Goal: Submit feedback/report problem

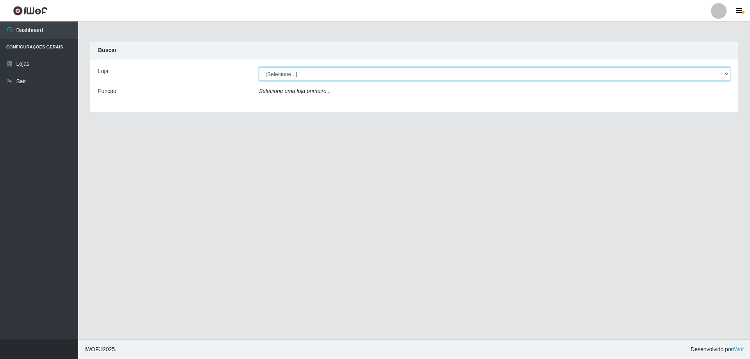
click at [404, 69] on select "[Selecione...] Extraplus - [GEOGRAPHIC_DATA] 03 - [GEOGRAPHIC_DATA]" at bounding box center [494, 74] width 471 height 14
select select "468"
click at [259, 67] on select "[Selecione...] Extraplus - [GEOGRAPHIC_DATA] 03 - [GEOGRAPHIC_DATA]" at bounding box center [494, 74] width 471 height 14
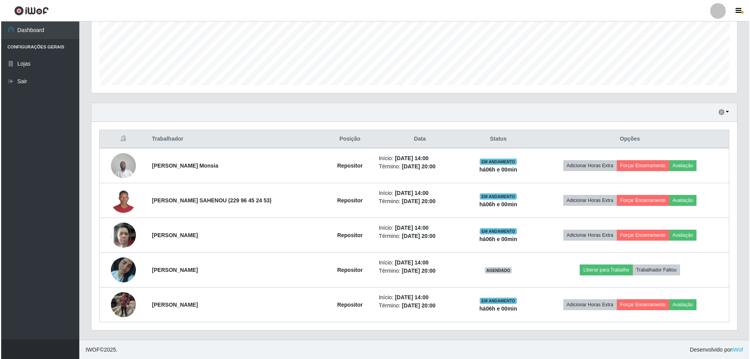
scroll to position [195, 0]
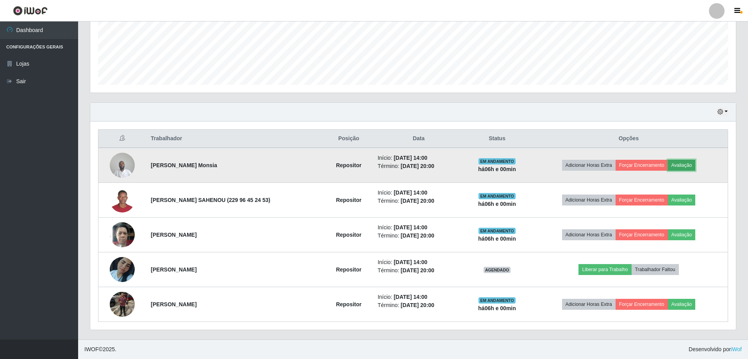
click at [674, 160] on button "Avaliação" at bounding box center [682, 165] width 28 height 11
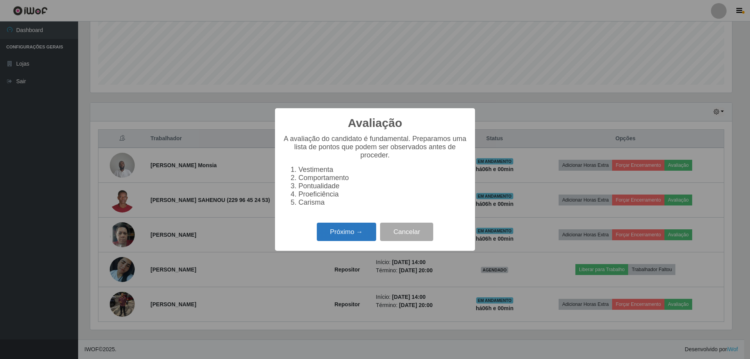
click at [336, 234] on button "Próximo →" at bounding box center [346, 232] width 59 height 18
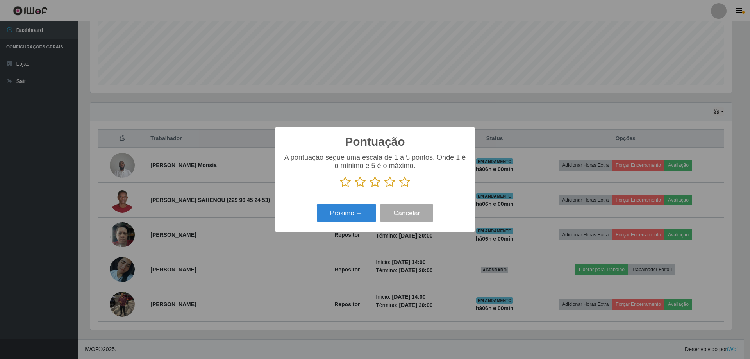
click at [403, 186] on icon at bounding box center [404, 182] width 11 height 12
click at [399, 188] on input "radio" at bounding box center [399, 188] width 0 height 0
click at [359, 214] on button "Próximo →" at bounding box center [346, 213] width 59 height 18
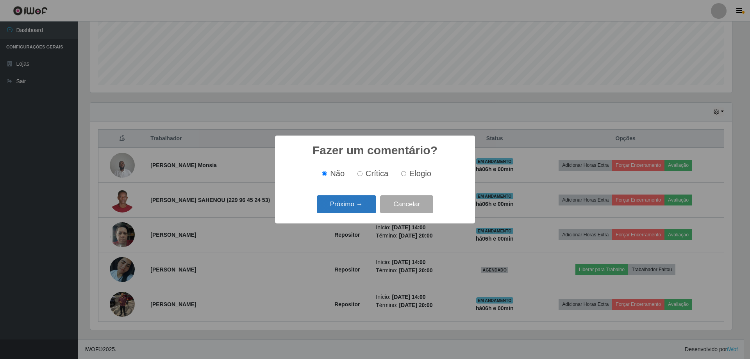
click at [339, 207] on button "Próximo →" at bounding box center [346, 204] width 59 height 18
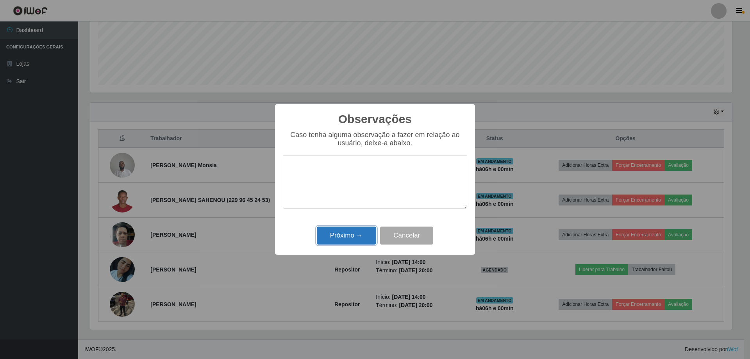
click at [344, 233] on button "Próximo →" at bounding box center [346, 236] width 59 height 18
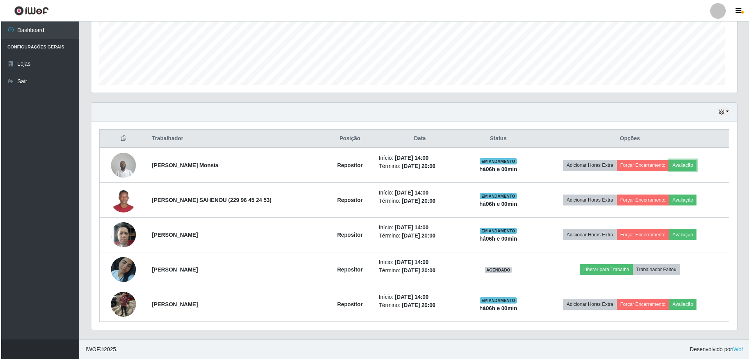
scroll to position [162, 646]
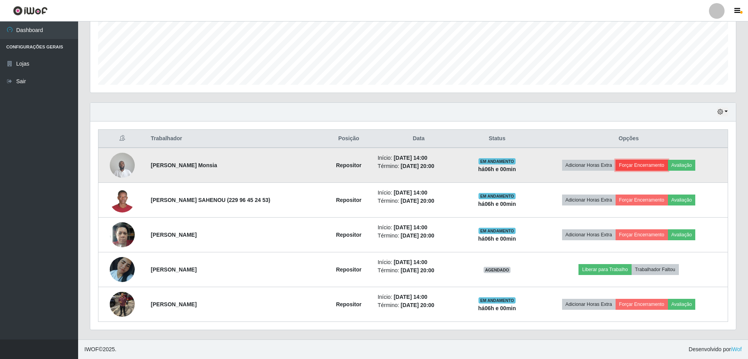
click at [640, 164] on button "Forçar Encerramento" at bounding box center [642, 165] width 52 height 11
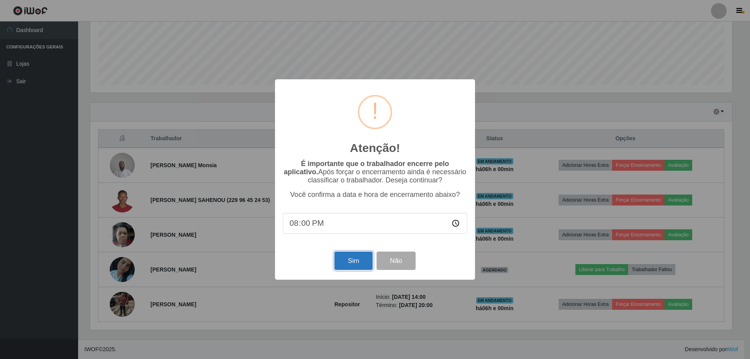
click at [359, 259] on button "Sim" at bounding box center [353, 261] width 38 height 18
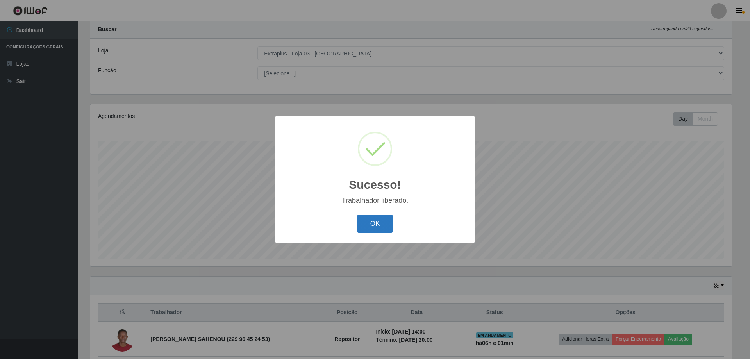
click at [373, 220] on button "OK" at bounding box center [375, 224] width 36 height 18
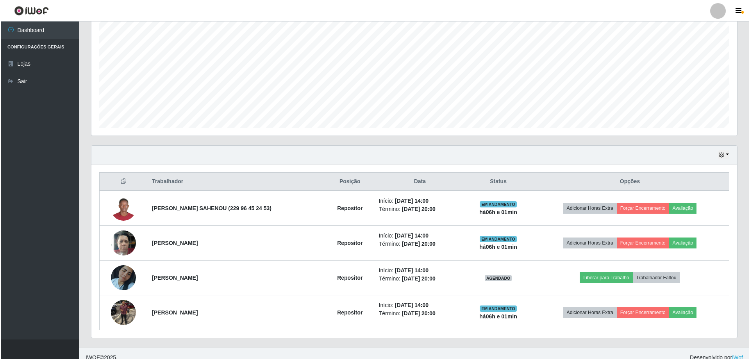
scroll to position [160, 0]
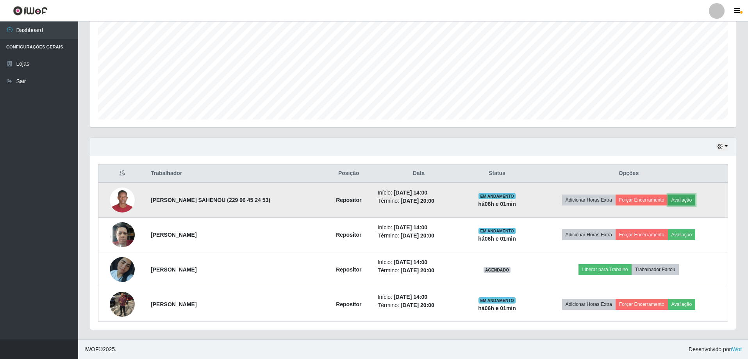
click at [672, 198] on button "Avaliação" at bounding box center [682, 200] width 28 height 11
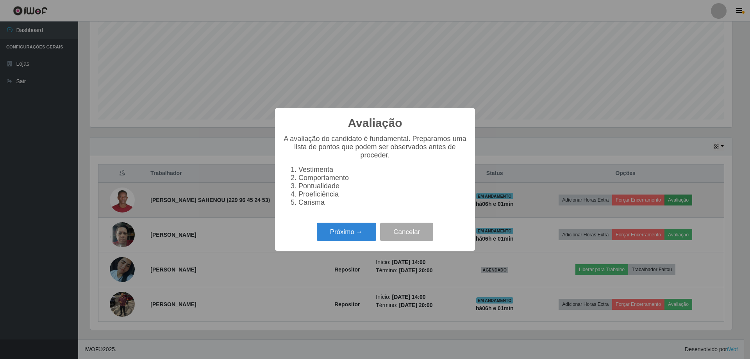
scroll to position [162, 642]
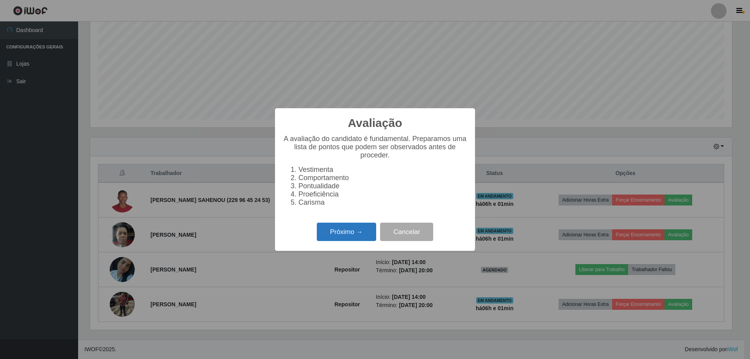
click at [350, 235] on button "Próximo →" at bounding box center [346, 232] width 59 height 18
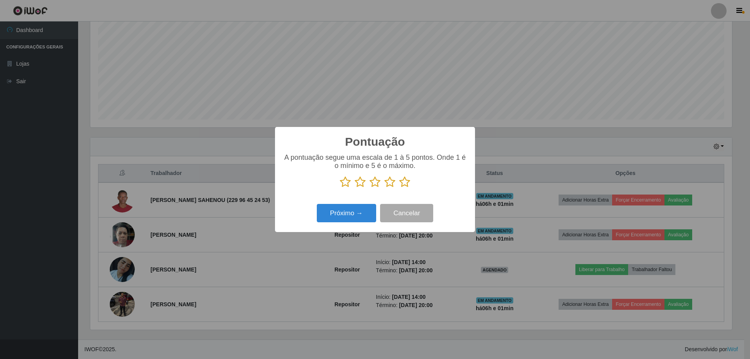
click at [402, 183] on icon at bounding box center [404, 182] width 11 height 12
click at [399, 188] on input "radio" at bounding box center [399, 188] width 0 height 0
click at [352, 209] on button "Próximo →" at bounding box center [346, 213] width 59 height 18
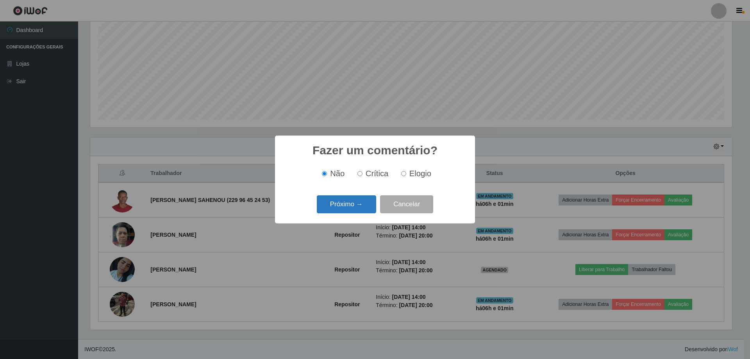
click at [352, 214] on button "Próximo →" at bounding box center [346, 204] width 59 height 18
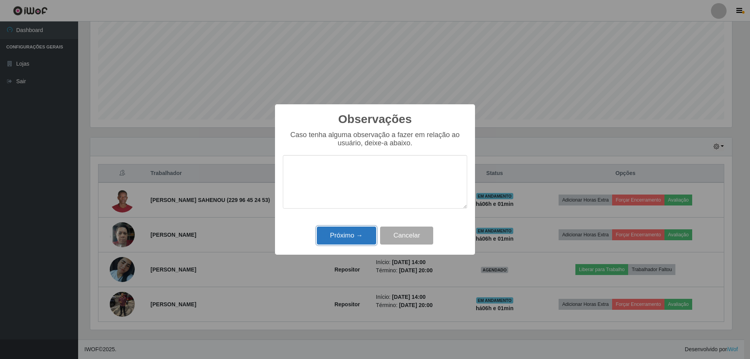
click at [350, 232] on button "Próximo →" at bounding box center [346, 236] width 59 height 18
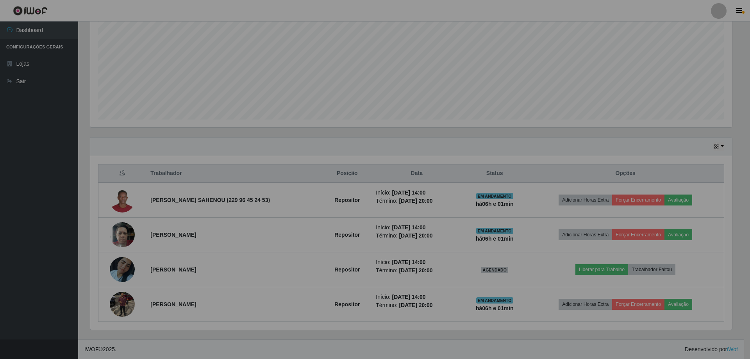
scroll to position [162, 646]
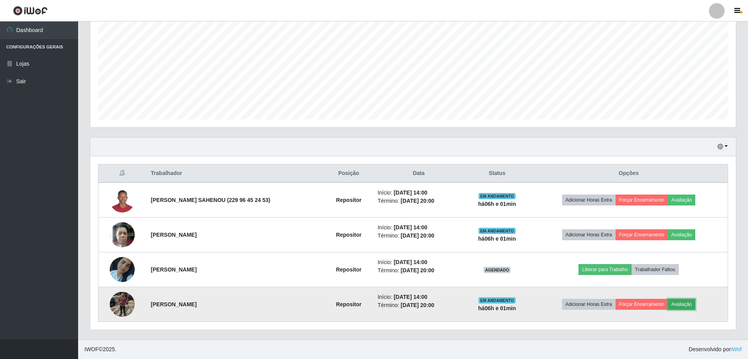
click at [685, 306] on button "Avaliação" at bounding box center [682, 304] width 28 height 11
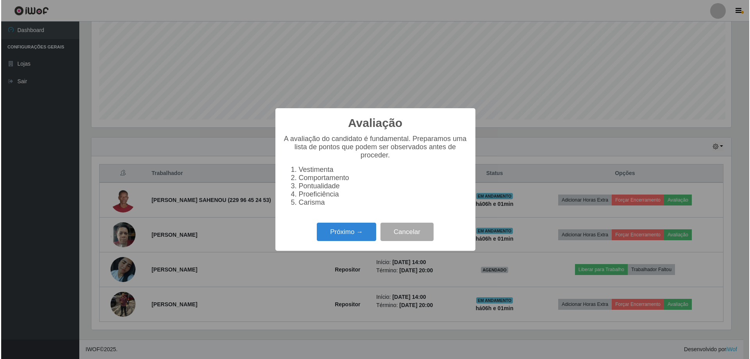
scroll to position [162, 642]
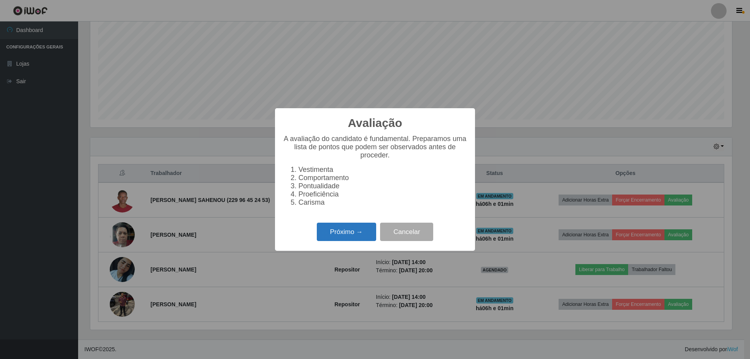
click at [341, 239] on button "Próximo →" at bounding box center [346, 232] width 59 height 18
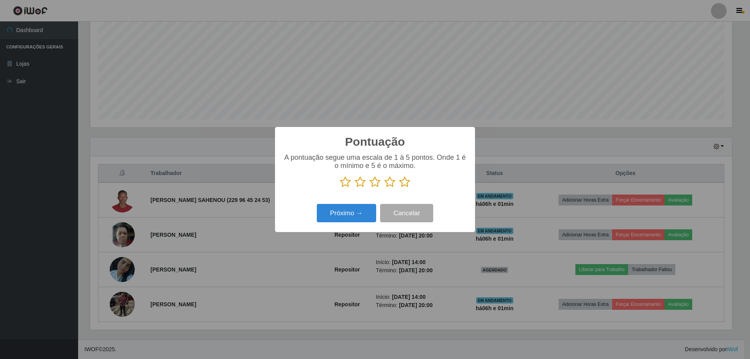
scroll to position [390482, 390003]
click at [409, 182] on icon at bounding box center [404, 182] width 11 height 12
click at [399, 188] on input "radio" at bounding box center [399, 188] width 0 height 0
click at [354, 215] on button "Próximo →" at bounding box center [346, 213] width 59 height 18
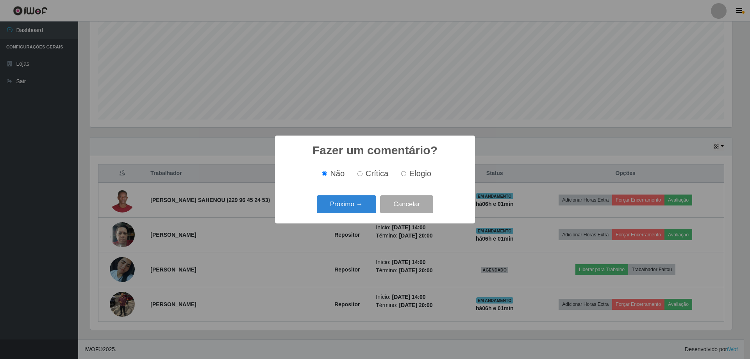
scroll to position [0, 0]
click at [354, 204] on button "Próximo →" at bounding box center [346, 204] width 59 height 18
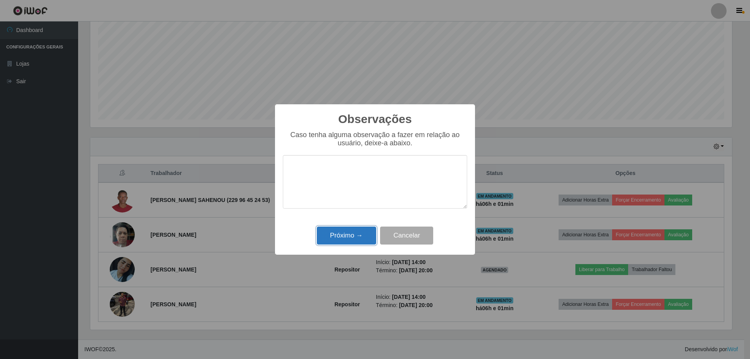
click at [351, 236] on button "Próximo →" at bounding box center [346, 236] width 59 height 18
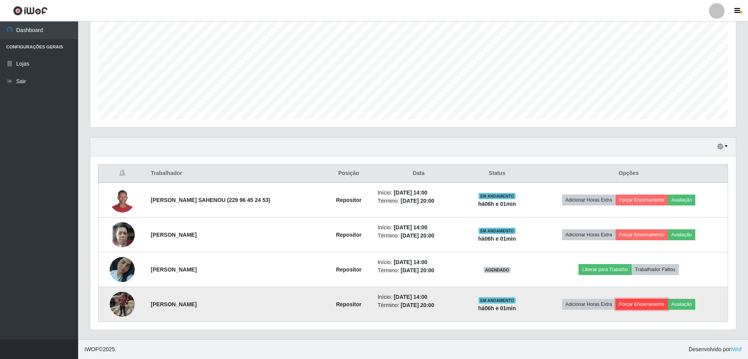
click at [620, 303] on button "Forçar Encerramento" at bounding box center [642, 304] width 52 height 11
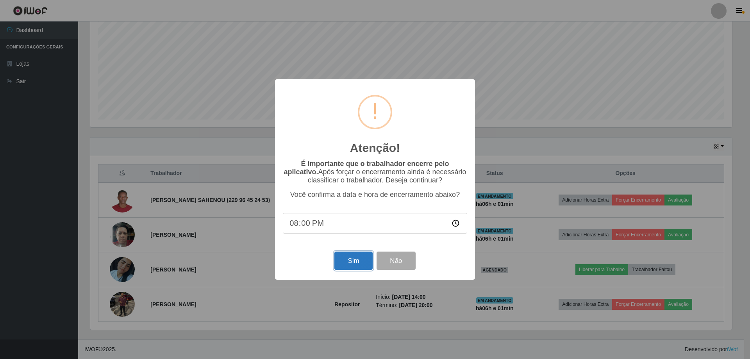
click at [355, 261] on button "Sim" at bounding box center [353, 261] width 38 height 18
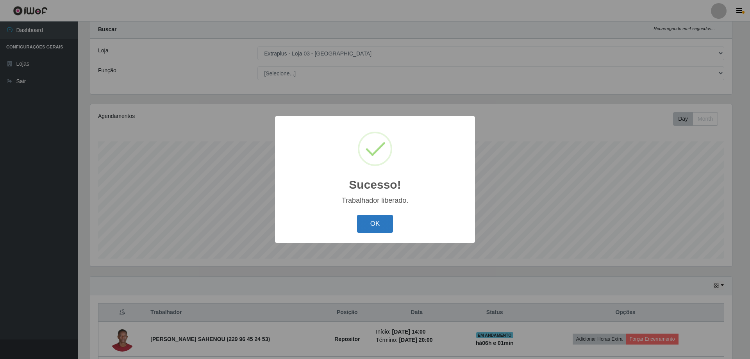
click at [367, 223] on button "OK" at bounding box center [375, 224] width 36 height 18
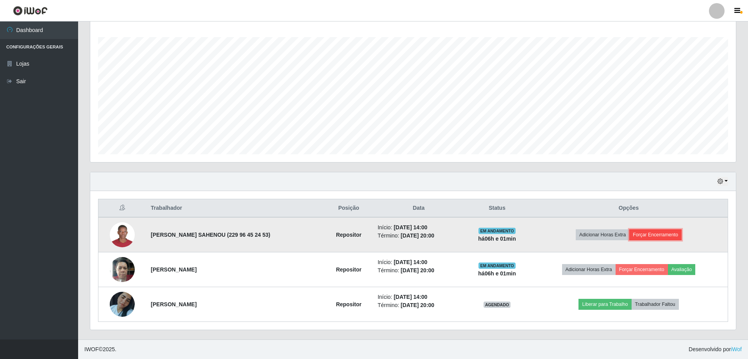
click at [652, 230] on button "Forçar Encerramento" at bounding box center [655, 234] width 52 height 11
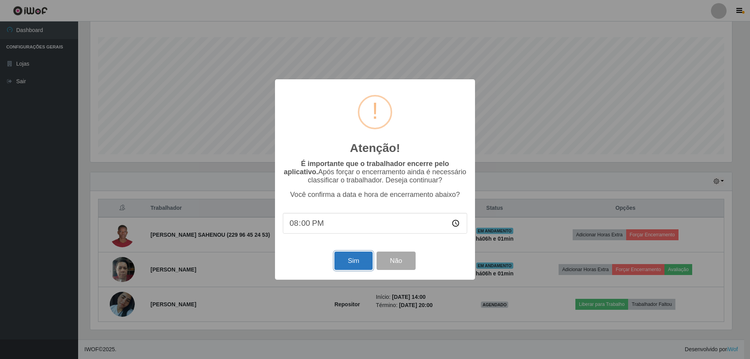
click at [344, 259] on button "Sim" at bounding box center [353, 261] width 38 height 18
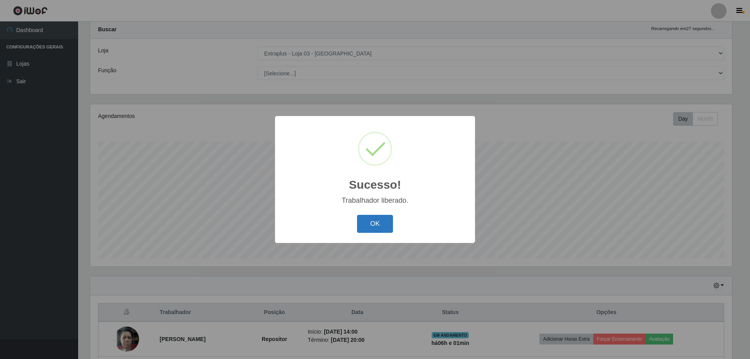
click at [385, 226] on button "OK" at bounding box center [375, 224] width 36 height 18
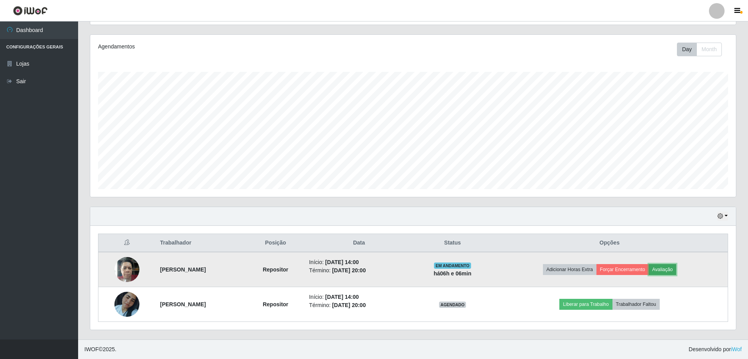
click at [665, 268] on button "Avaliação" at bounding box center [663, 269] width 28 height 11
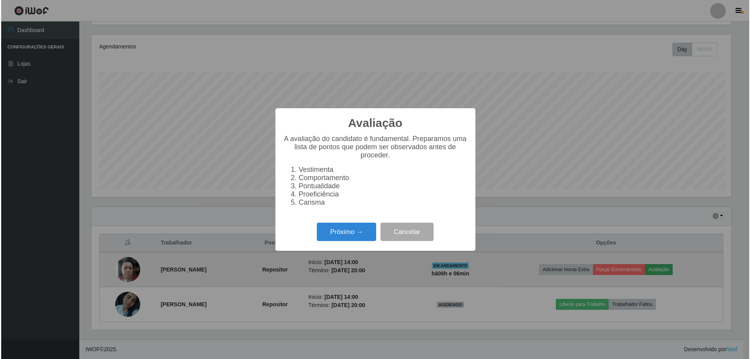
scroll to position [162, 642]
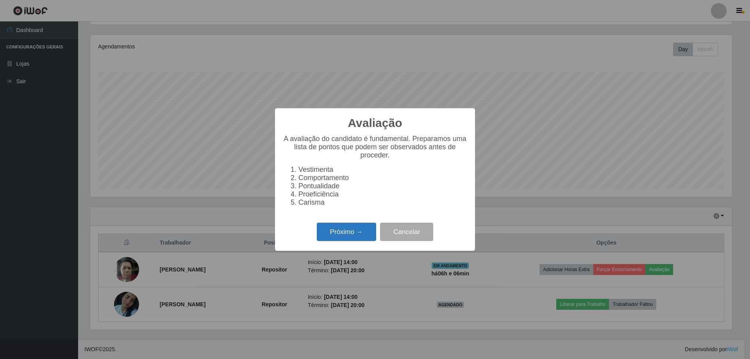
click at [338, 241] on button "Próximo →" at bounding box center [346, 232] width 59 height 18
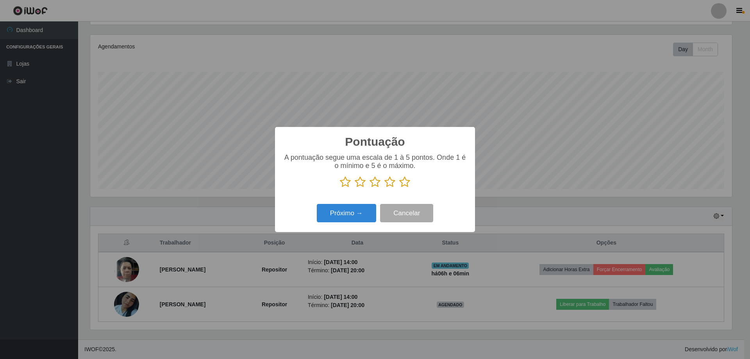
click at [407, 185] on icon at bounding box center [404, 182] width 11 height 12
click at [399, 188] on input "radio" at bounding box center [399, 188] width 0 height 0
click at [358, 218] on button "Próximo →" at bounding box center [346, 213] width 59 height 18
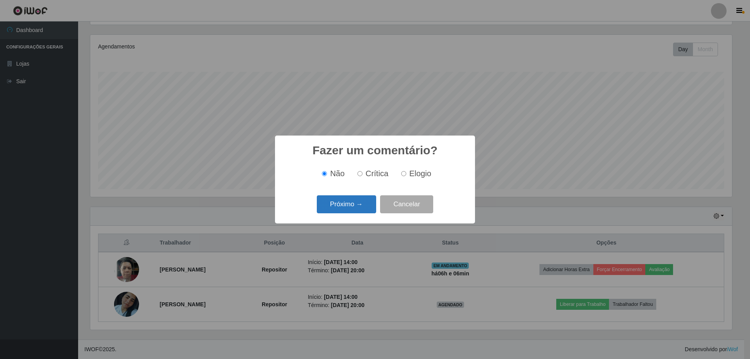
click at [362, 209] on button "Próximo →" at bounding box center [346, 204] width 59 height 18
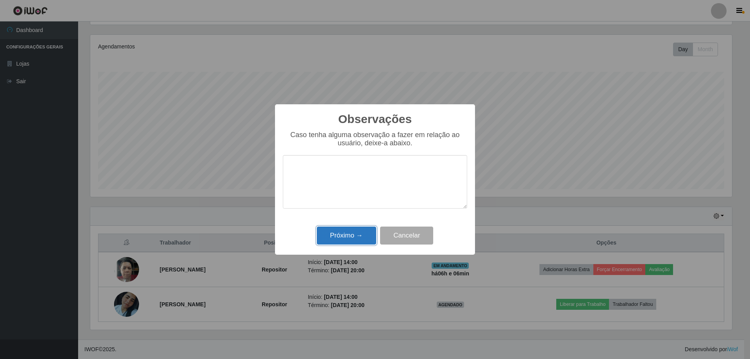
click at [352, 239] on button "Próximo →" at bounding box center [346, 236] width 59 height 18
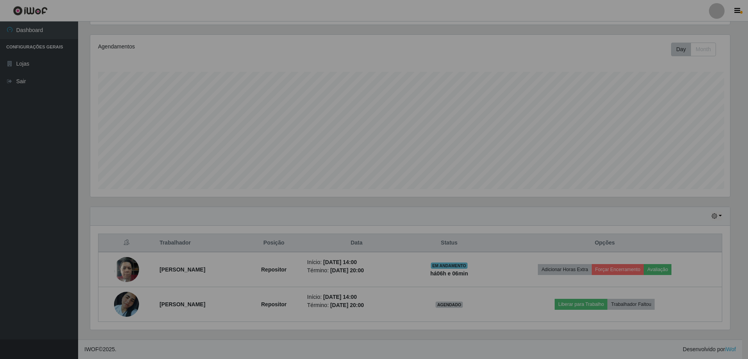
scroll to position [162, 646]
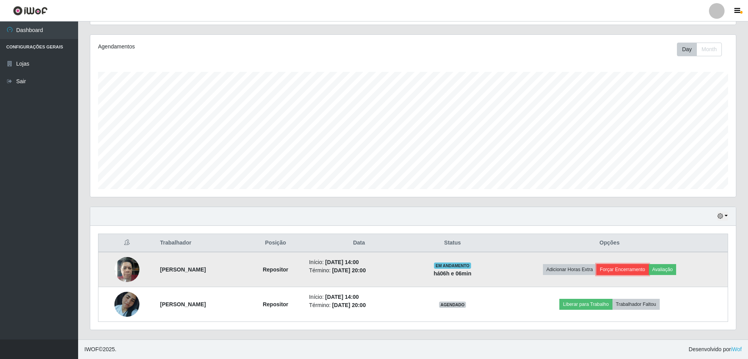
click at [617, 268] on button "Forçar Encerramento" at bounding box center [623, 269] width 52 height 11
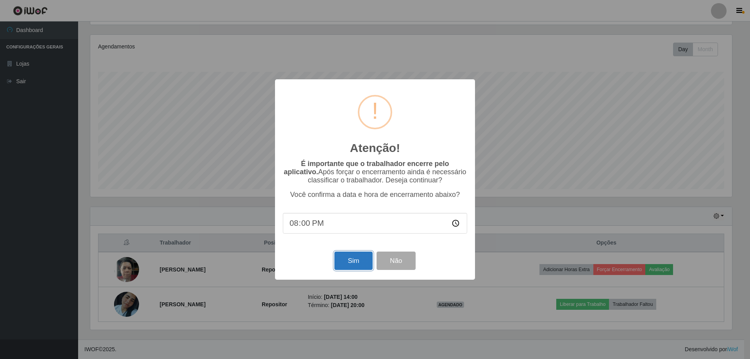
click at [350, 267] on button "Sim" at bounding box center [353, 261] width 38 height 18
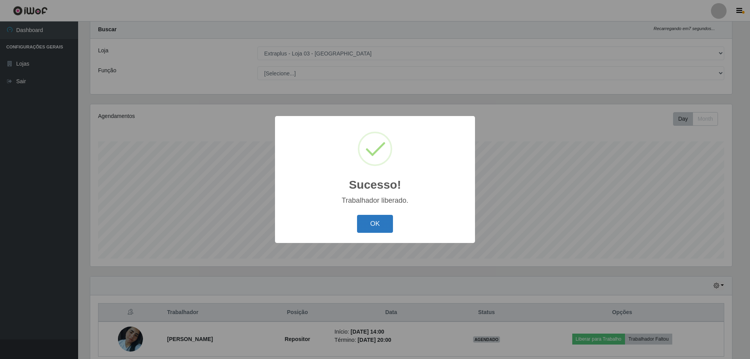
click at [365, 224] on button "OK" at bounding box center [375, 224] width 36 height 18
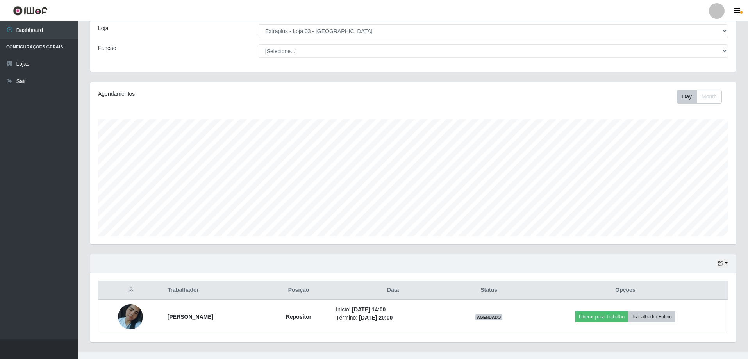
scroll to position [55, 0]
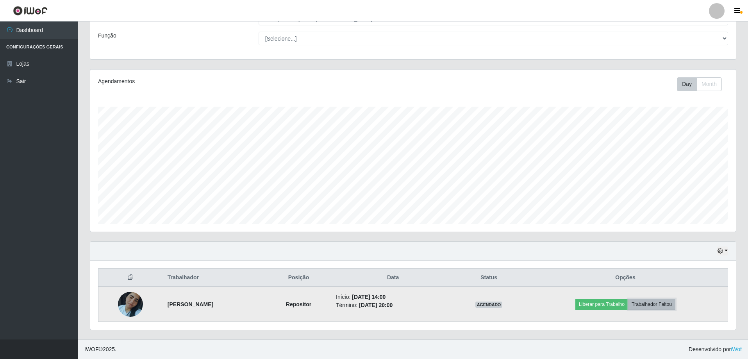
click at [657, 302] on button "Trabalhador Faltou" at bounding box center [651, 304] width 47 height 11
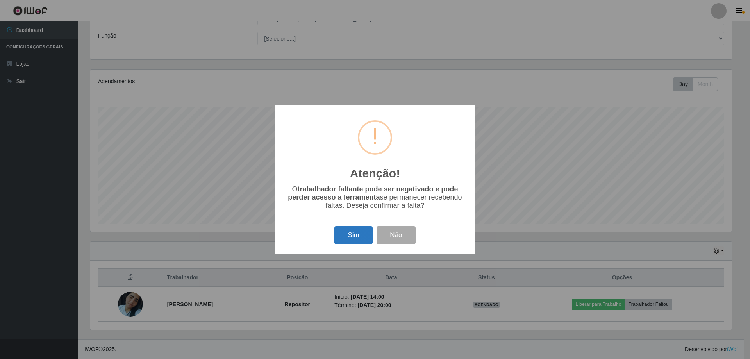
click at [355, 237] on button "Sim" at bounding box center [353, 235] width 38 height 18
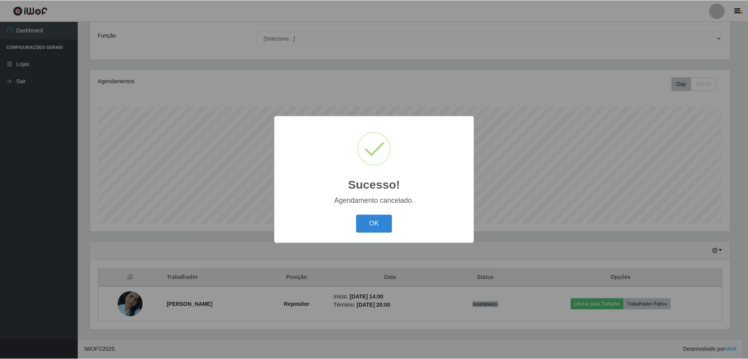
scroll to position [21, 0]
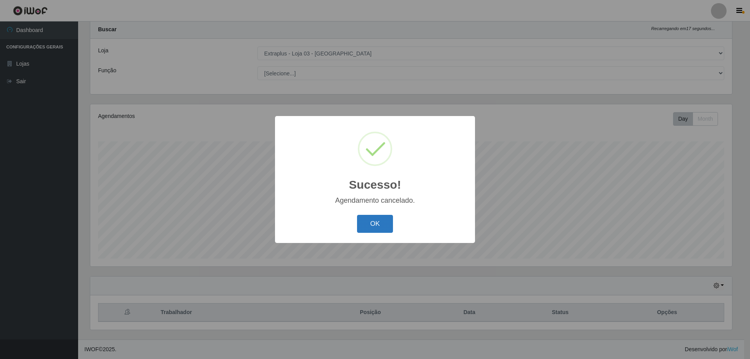
click at [364, 227] on button "OK" at bounding box center [375, 224] width 36 height 18
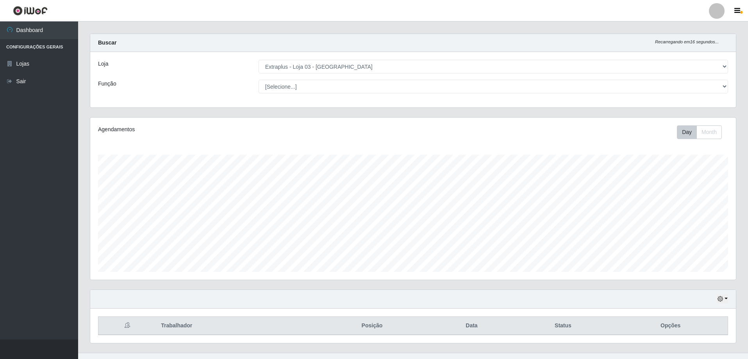
scroll to position [0, 0]
